Goal: Navigation & Orientation: Go to known website

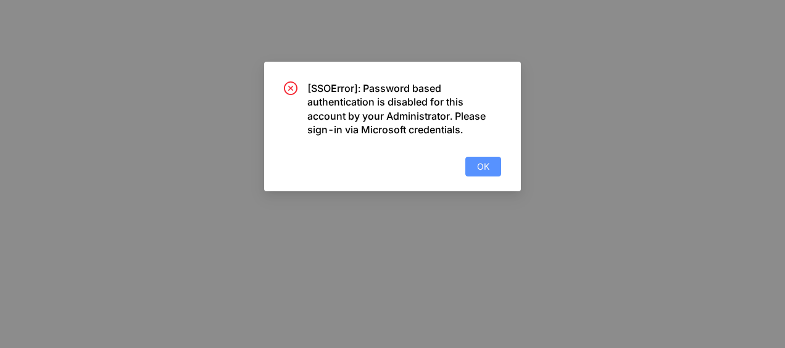
click at [486, 164] on span "OK" at bounding box center [483, 167] width 12 height 14
click at [489, 159] on button "OK" at bounding box center [483, 167] width 36 height 20
click at [486, 167] on span "OK" at bounding box center [483, 167] width 12 height 14
